Goal: Check status: Check status

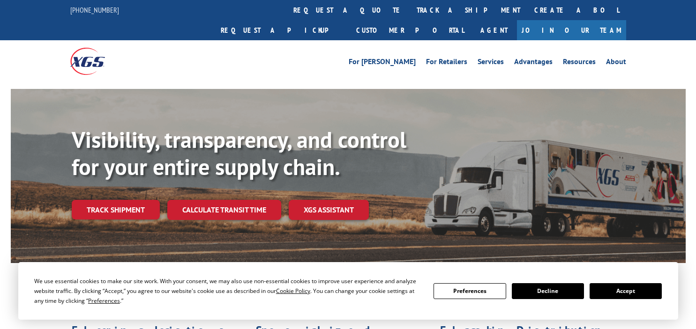
click at [610, 287] on button "Accept" at bounding box center [626, 292] width 72 height 16
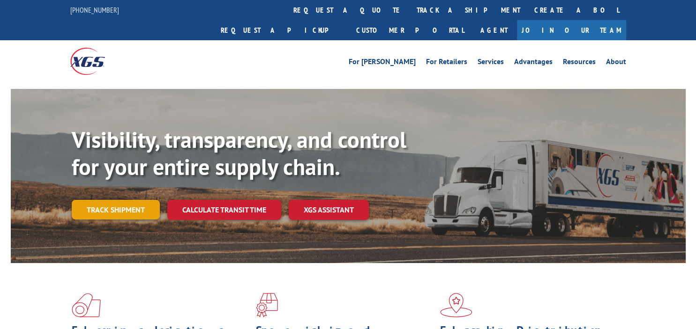
click at [110, 200] on link "Track shipment" at bounding box center [116, 210] width 88 height 20
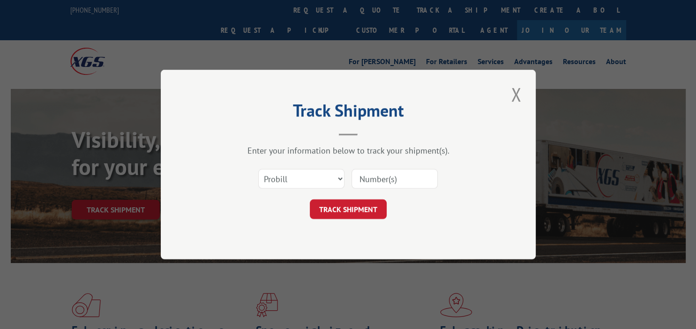
drag, startPoint x: 390, startPoint y: 183, endPoint x: 377, endPoint y: 192, distance: 15.7
paste input "17511604"
type input "17511604"
click at [357, 210] on button "TRACK SHIPMENT" at bounding box center [348, 210] width 77 height 20
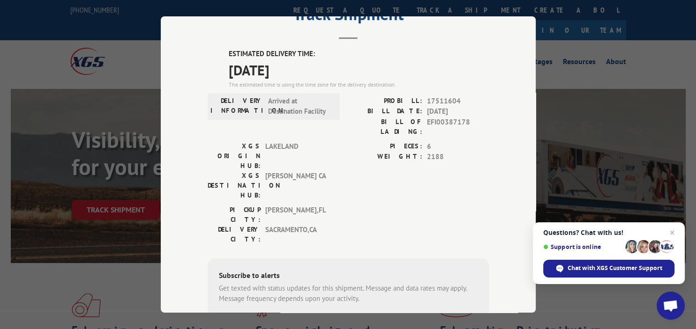
scroll to position [43, 0]
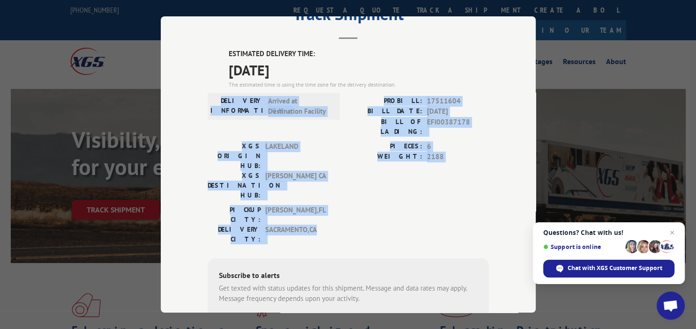
drag, startPoint x: 311, startPoint y: 181, endPoint x: 218, endPoint y: 104, distance: 120.5
click at [218, 104] on div "ESTIMATED DELIVERY TIME: [DATE] The estimated time is using the time zone for t…" at bounding box center [348, 217] width 281 height 337
copy div "DELIVERY INFORMATION: Arrived at Destination Facility PROBILL: 17511604 BILL DA…"
click at [625, 268] on span "Chat with XGS Customer Support" at bounding box center [614, 268] width 95 height 8
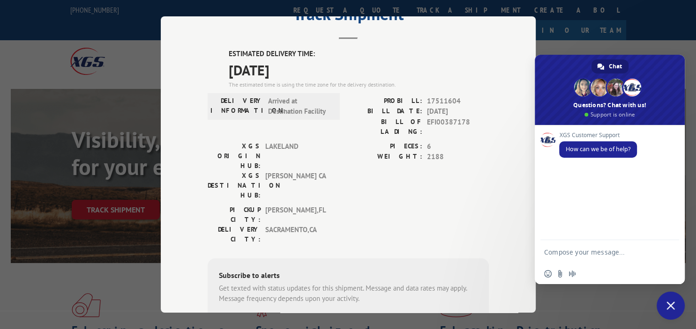
click at [674, 308] on span "Close chat" at bounding box center [671, 306] width 28 height 28
